Goal: Transaction & Acquisition: Purchase product/service

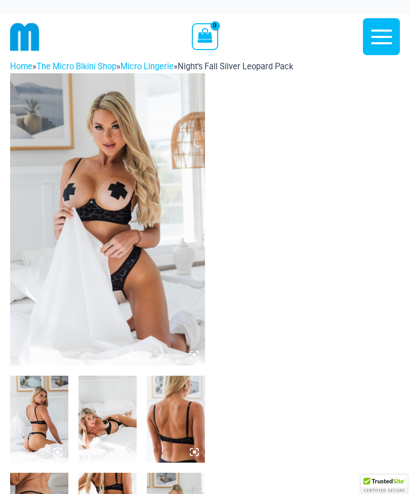
click at [200, 353] on img at bounding box center [107, 219] width 195 height 293
click at [191, 353] on icon at bounding box center [191, 353] width 2 height 2
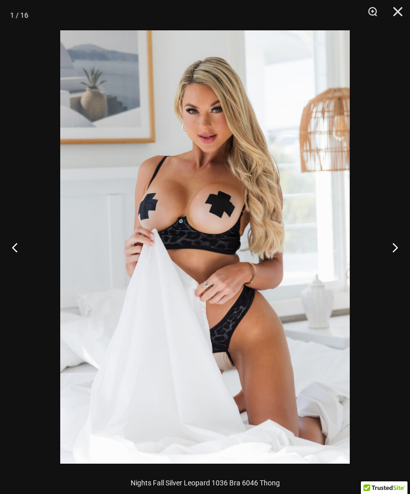
click at [393, 250] on button "Next" at bounding box center [391, 247] width 38 height 51
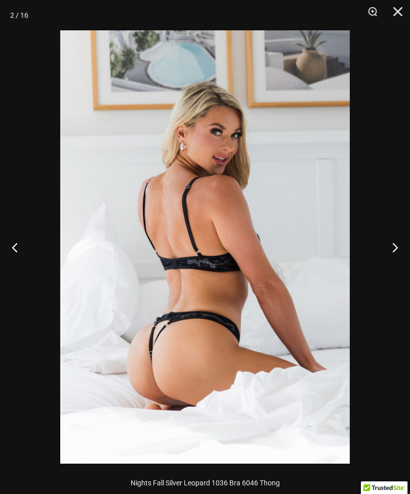
click at [394, 253] on button "Next" at bounding box center [391, 247] width 38 height 51
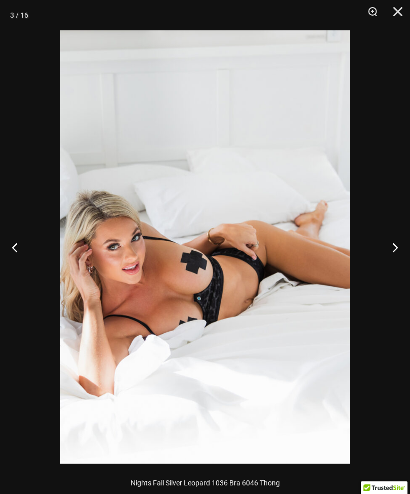
click at [390, 250] on button "Next" at bounding box center [391, 247] width 38 height 51
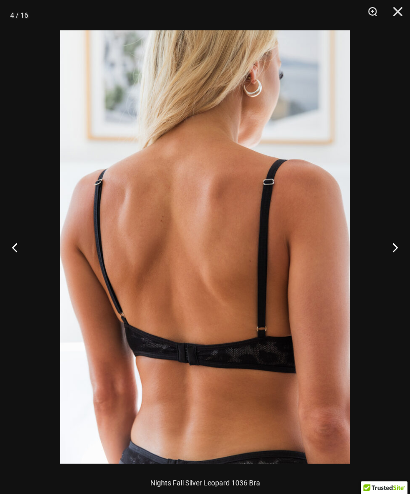
click at [391, 253] on button "Next" at bounding box center [391, 247] width 38 height 51
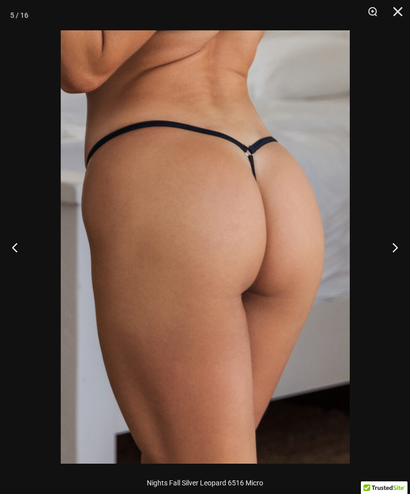
click at [392, 246] on button "Next" at bounding box center [391, 247] width 38 height 51
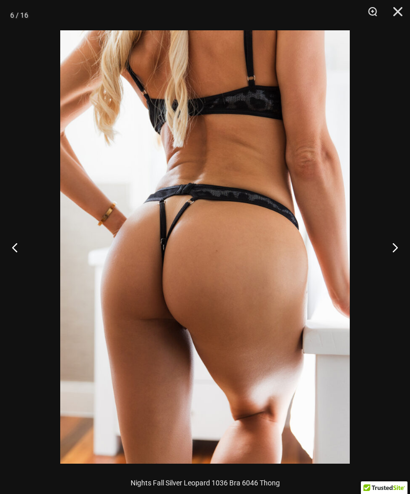
click at [393, 250] on button "Next" at bounding box center [391, 247] width 38 height 51
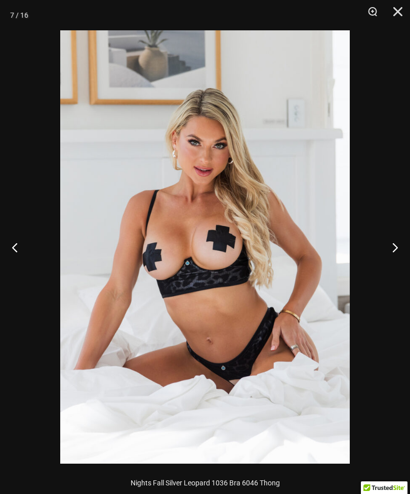
click at [390, 251] on button "Next" at bounding box center [391, 247] width 38 height 51
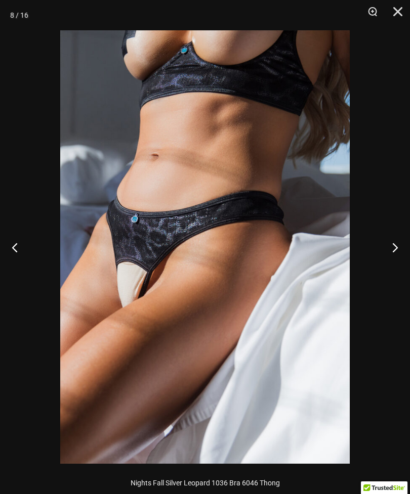
click at [389, 248] on button "Next" at bounding box center [391, 247] width 38 height 51
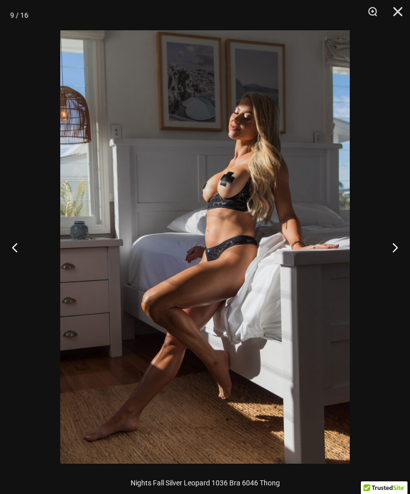
click at [392, 246] on button "Next" at bounding box center [391, 247] width 38 height 51
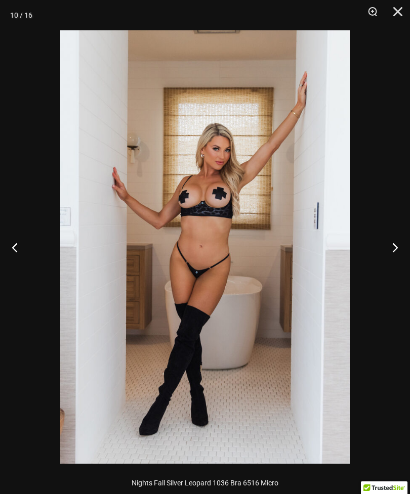
click at [392, 249] on button "Next" at bounding box center [391, 247] width 38 height 51
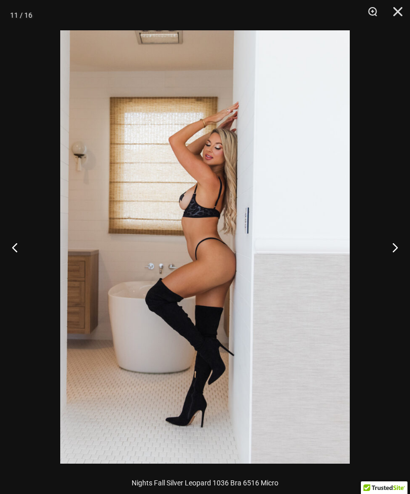
click at [395, 252] on button "Next" at bounding box center [391, 247] width 38 height 51
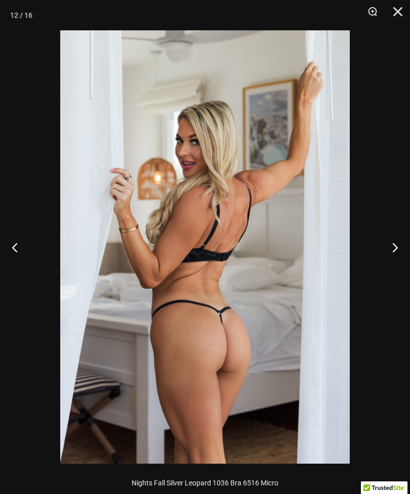
click at [397, 245] on button "Next" at bounding box center [391, 247] width 38 height 51
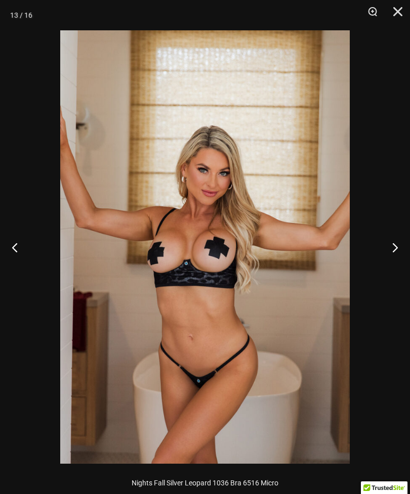
click at [394, 244] on button "Next" at bounding box center [391, 247] width 38 height 51
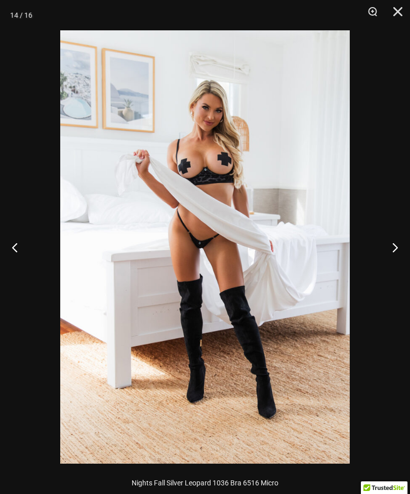
click at [391, 246] on button "Next" at bounding box center [391, 247] width 38 height 51
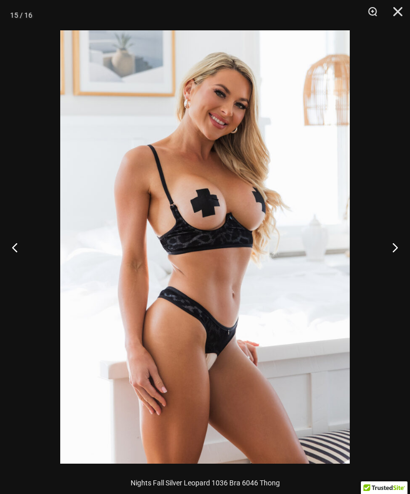
click at [396, 248] on button "Next" at bounding box center [391, 247] width 38 height 51
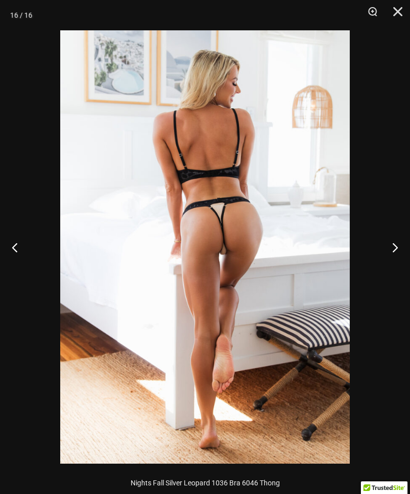
click at [396, 16] on button "Close" at bounding box center [394, 15] width 25 height 30
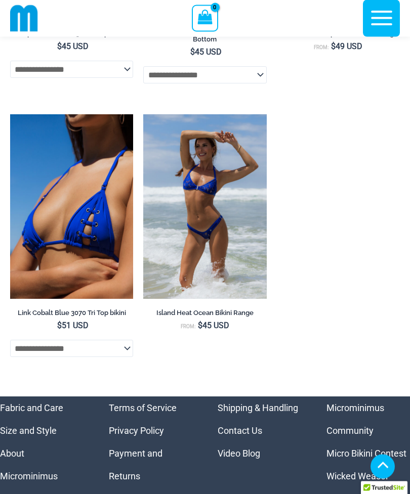
scroll to position [4901, 0]
